Goal: Navigation & Orientation: Go to known website

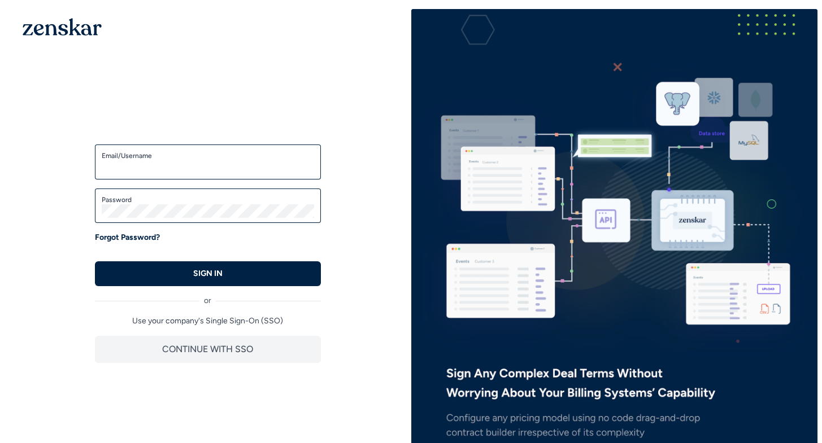
click at [208, 165] on input "Email/Username" at bounding box center [208, 167] width 212 height 14
type input "**********"
click at [331, 212] on div "**********" at bounding box center [208, 247] width 262 height 268
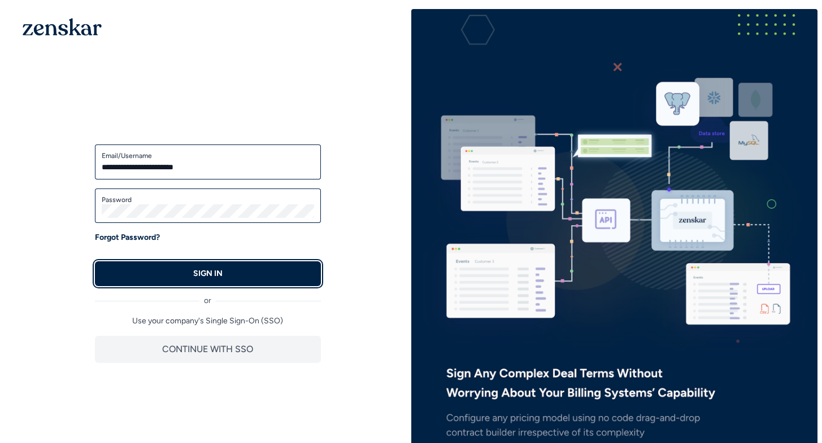
click at [198, 274] on p "SIGN IN" at bounding box center [207, 273] width 29 height 11
